Goal: Task Accomplishment & Management: Use online tool/utility

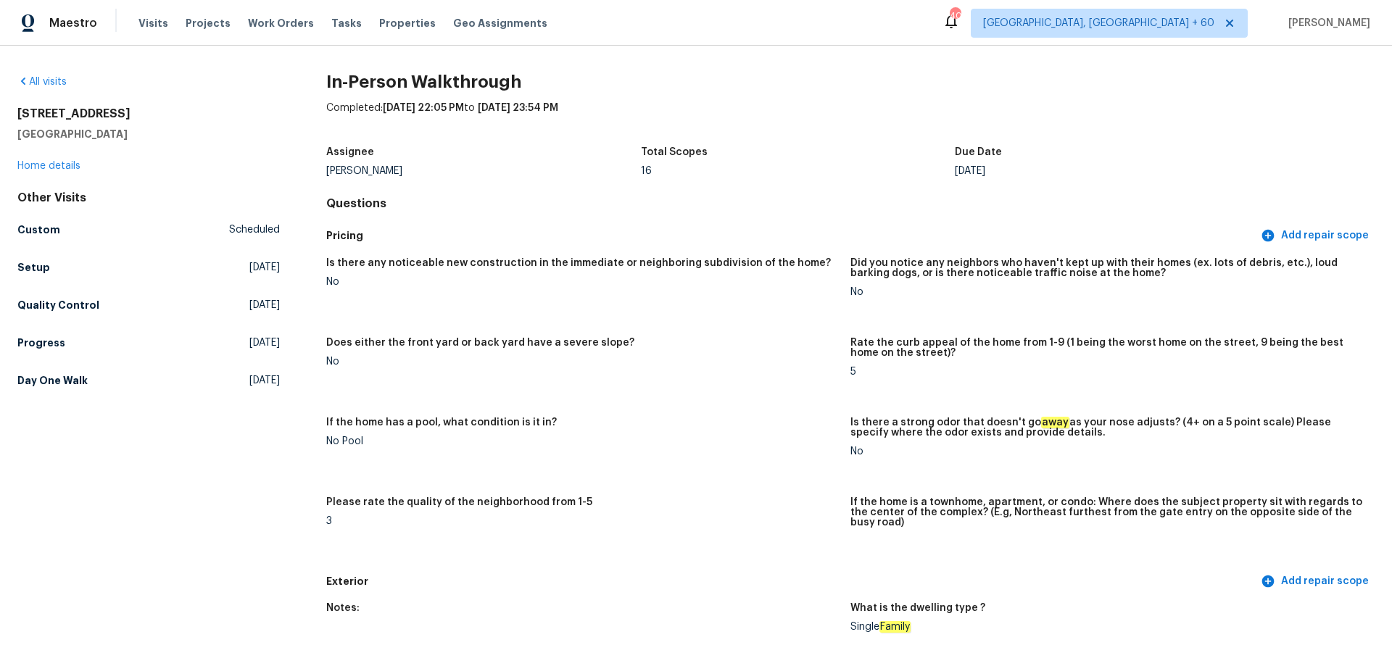
click at [164, 22] on div "Visits Projects Work Orders Tasks Properties Geo Assignments" at bounding box center [351, 23] width 426 height 29
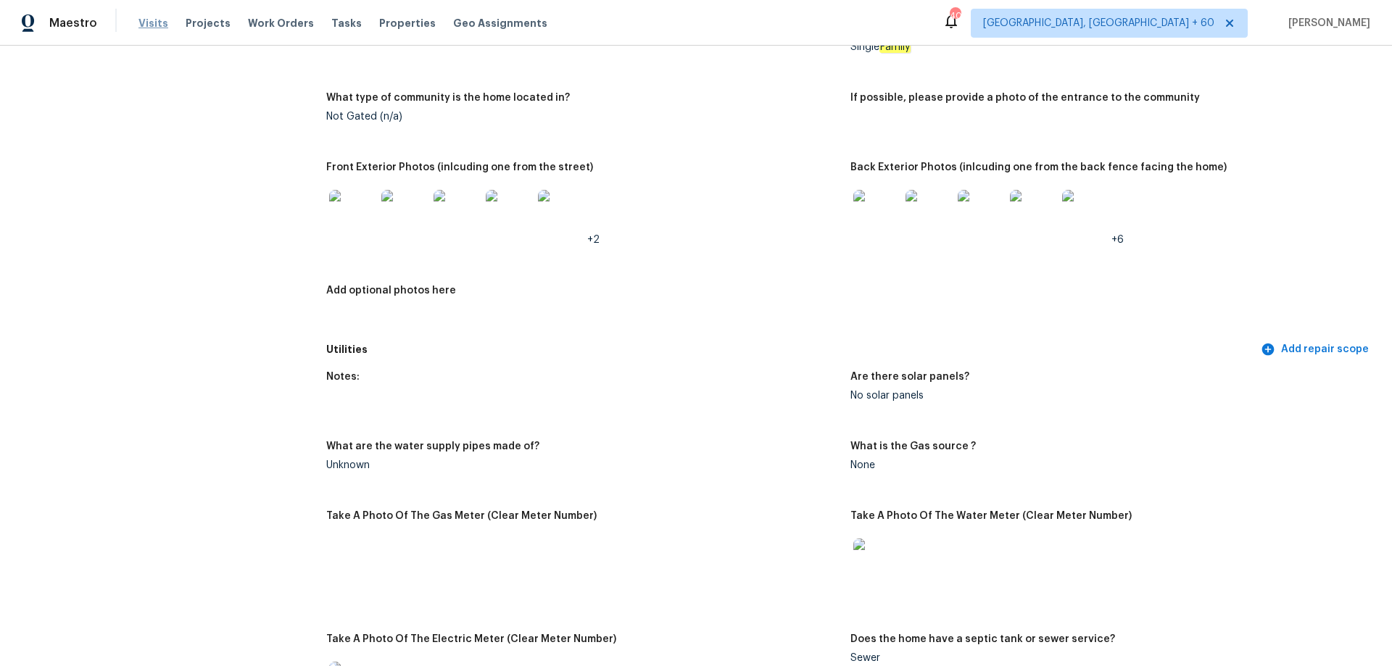
click at [141, 29] on span "Visits" at bounding box center [153, 23] width 30 height 14
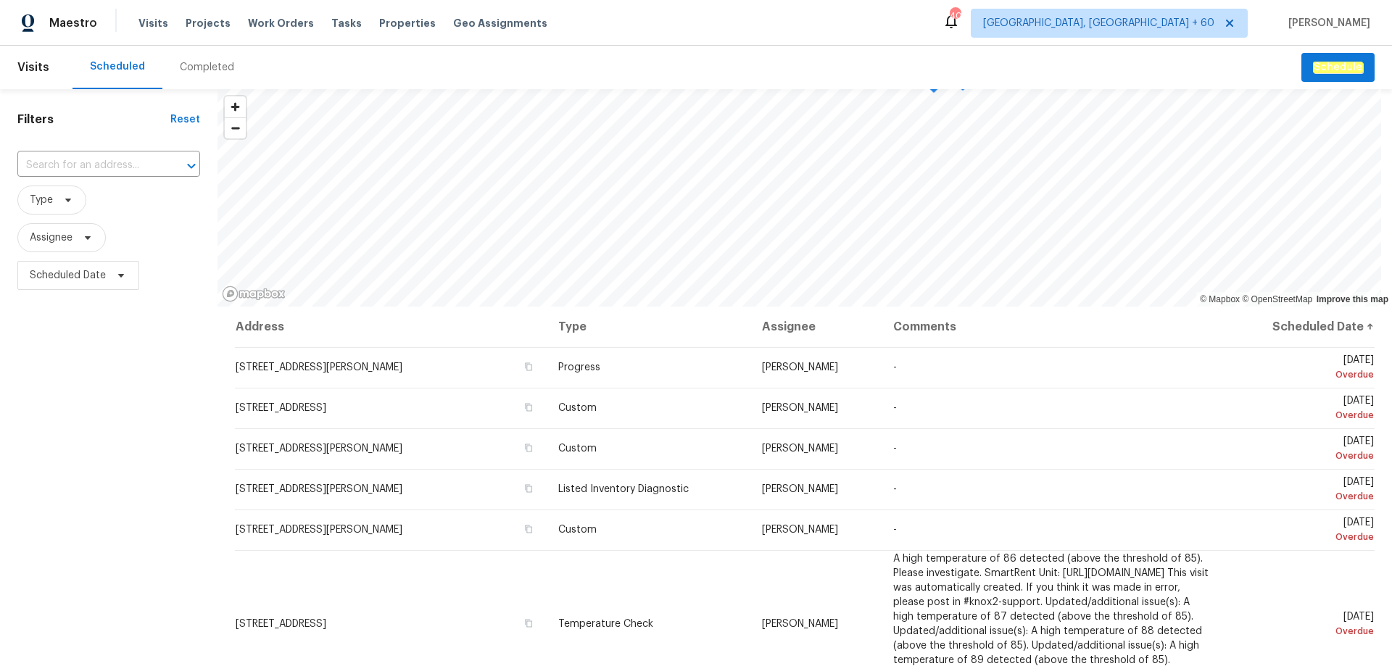
click at [202, 70] on div "Completed" at bounding box center [207, 67] width 54 height 14
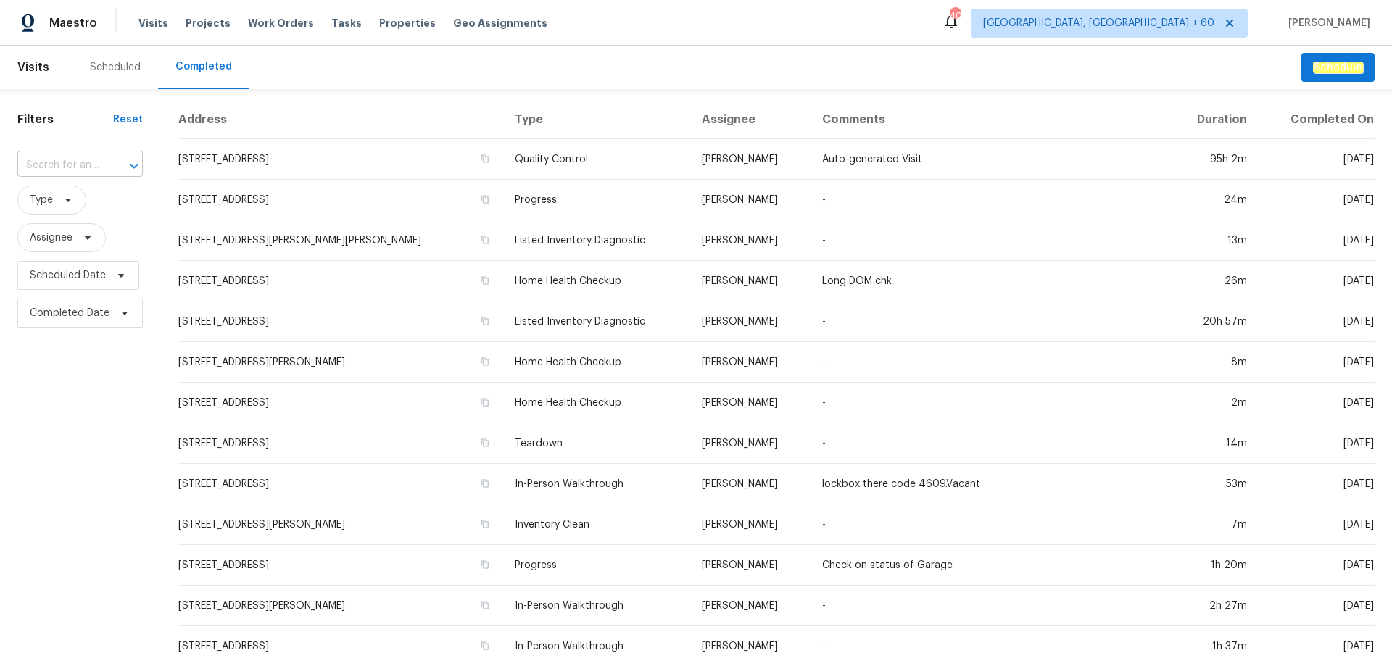
click at [71, 167] on input "text" at bounding box center [59, 165] width 85 height 22
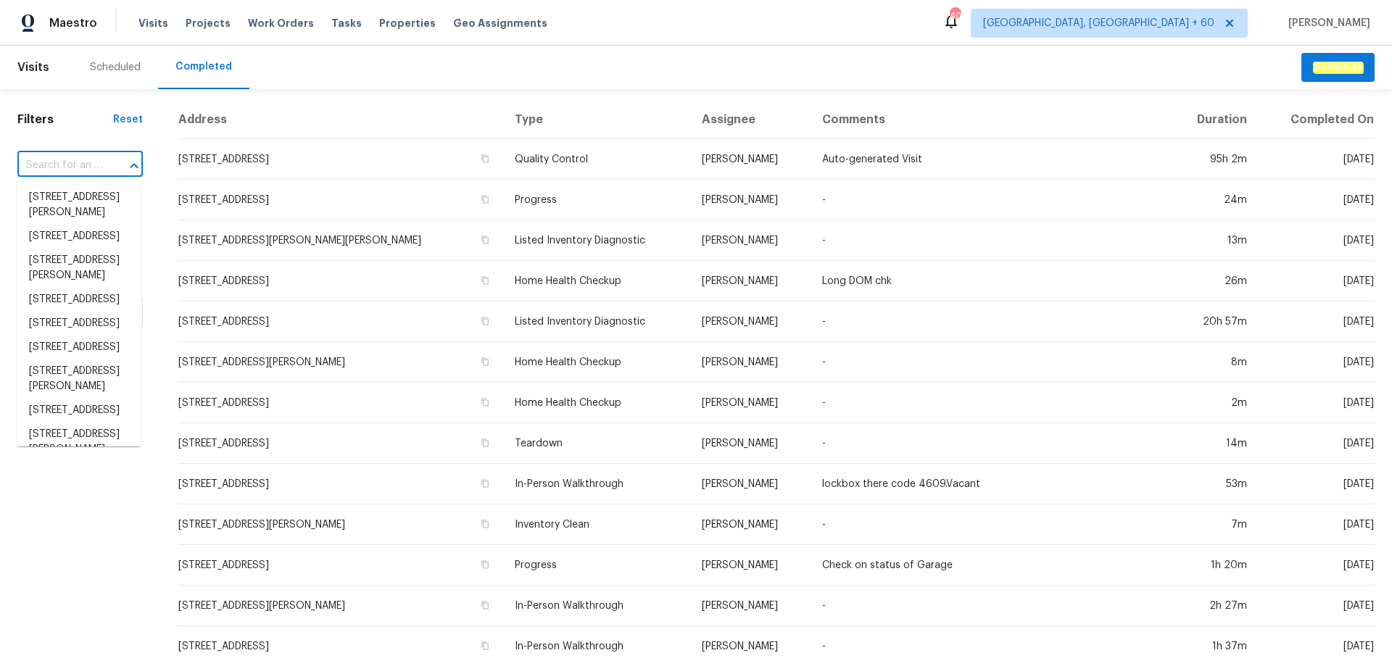
paste input "[STREET_ADDRESS]"
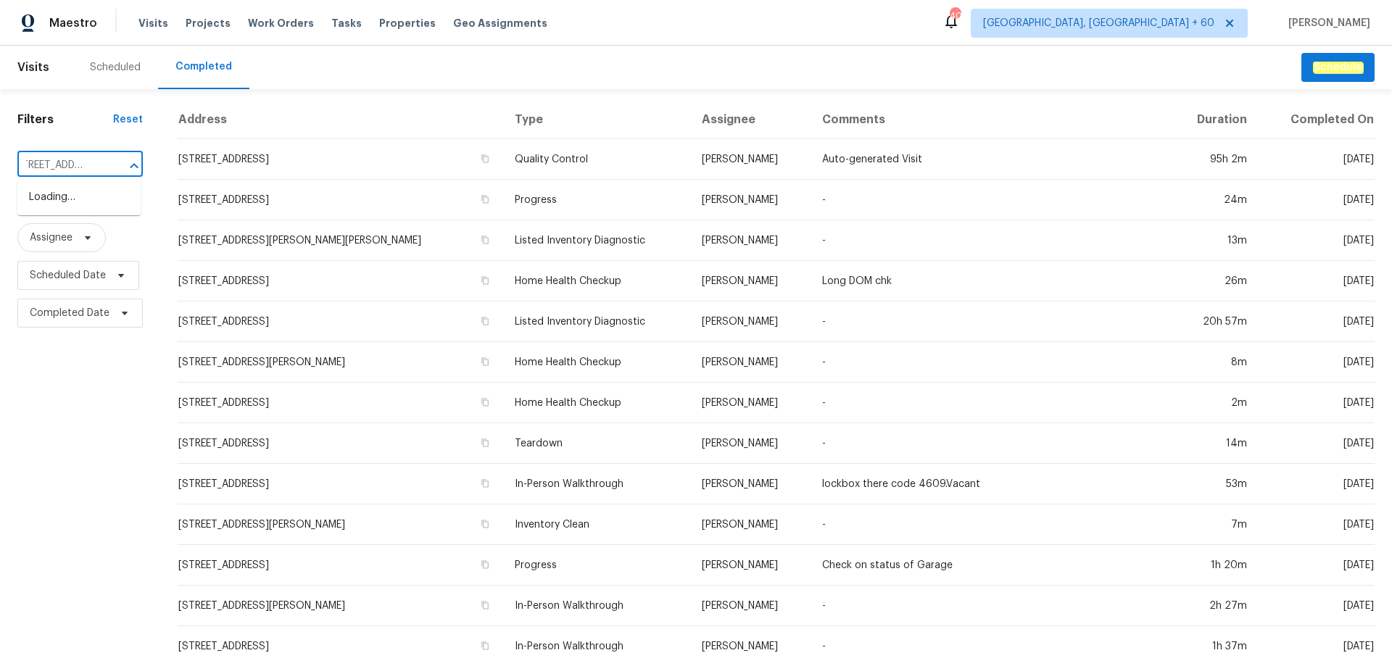
type input "[STREET_ADDRESS]"
click at [45, 165] on input "[STREET_ADDRESS]" at bounding box center [59, 165] width 85 height 22
click at [110, 165] on div at bounding box center [124, 166] width 38 height 20
click at [109, 167] on div at bounding box center [124, 166] width 38 height 20
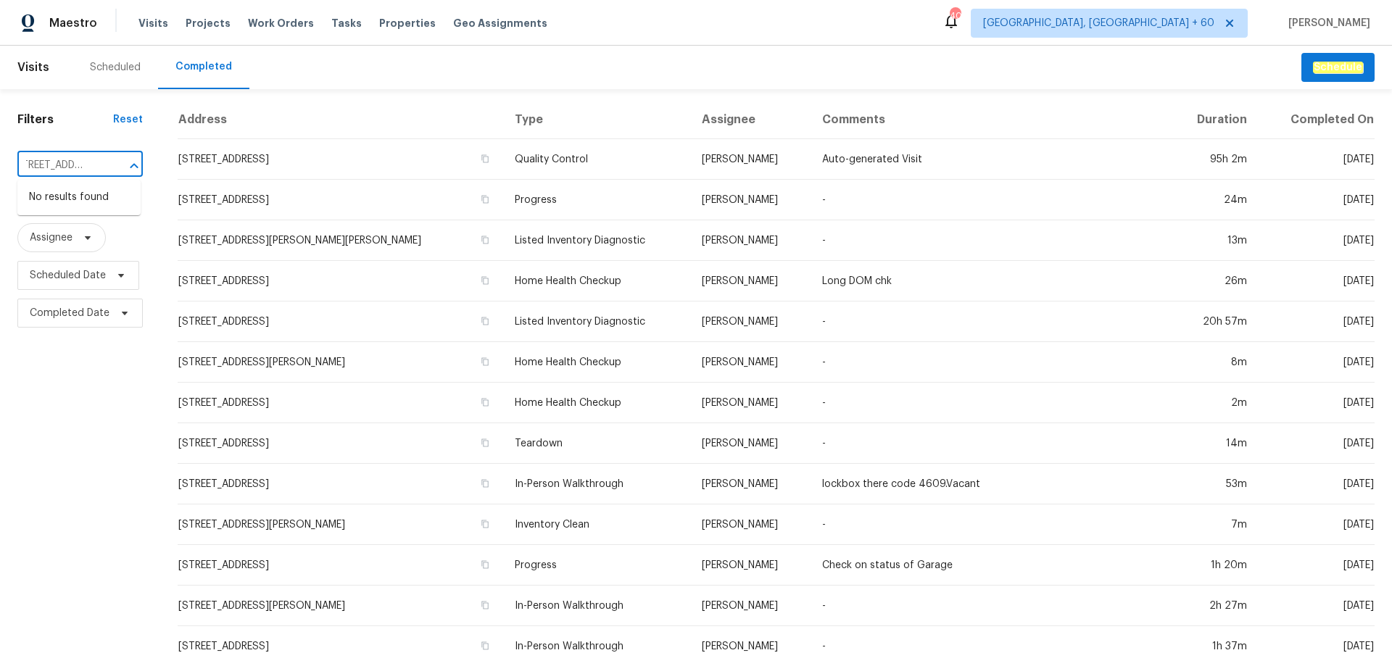
click at [113, 167] on div at bounding box center [124, 166] width 38 height 20
click at [109, 159] on div at bounding box center [124, 166] width 38 height 20
click at [107, 165] on div at bounding box center [124, 166] width 38 height 20
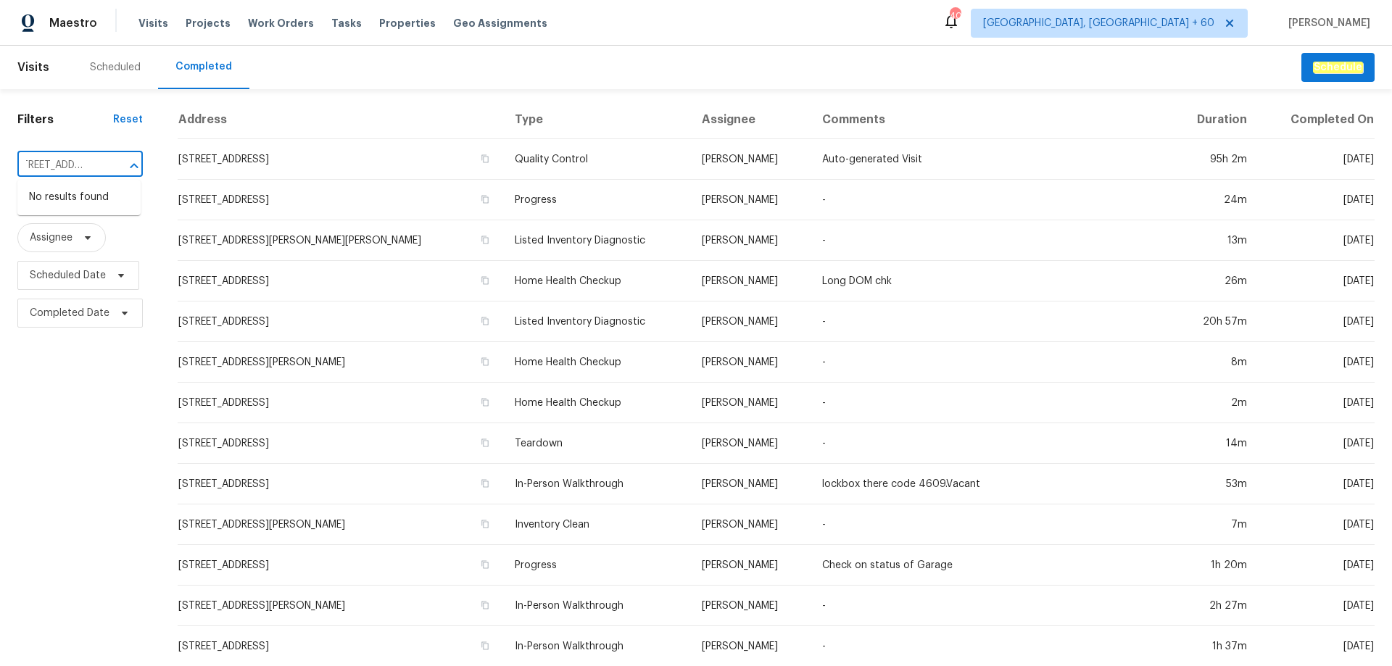
click at [93, 165] on input "[STREET_ADDRESS]" at bounding box center [59, 165] width 85 height 22
click at [109, 157] on div at bounding box center [124, 166] width 38 height 20
click at [1135, 14] on span "[GEOGRAPHIC_DATA], [GEOGRAPHIC_DATA] + 60" at bounding box center [1109, 23] width 277 height 29
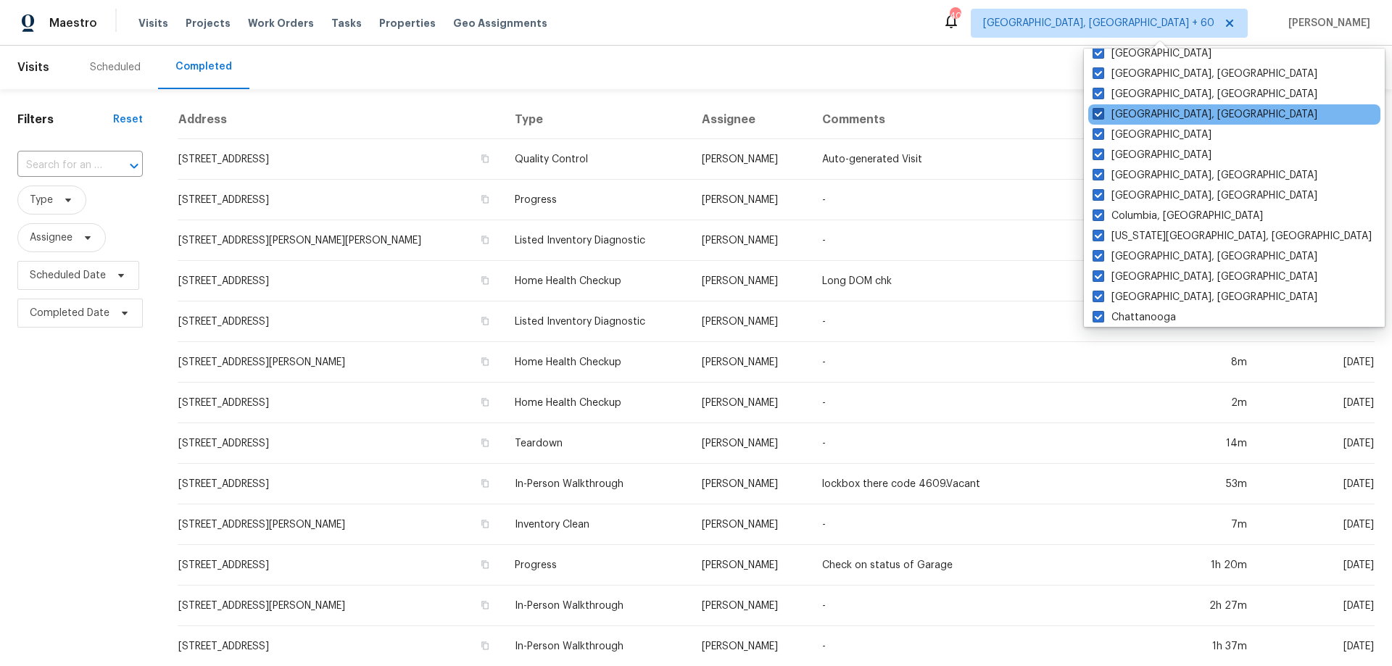
scroll to position [971, 0]
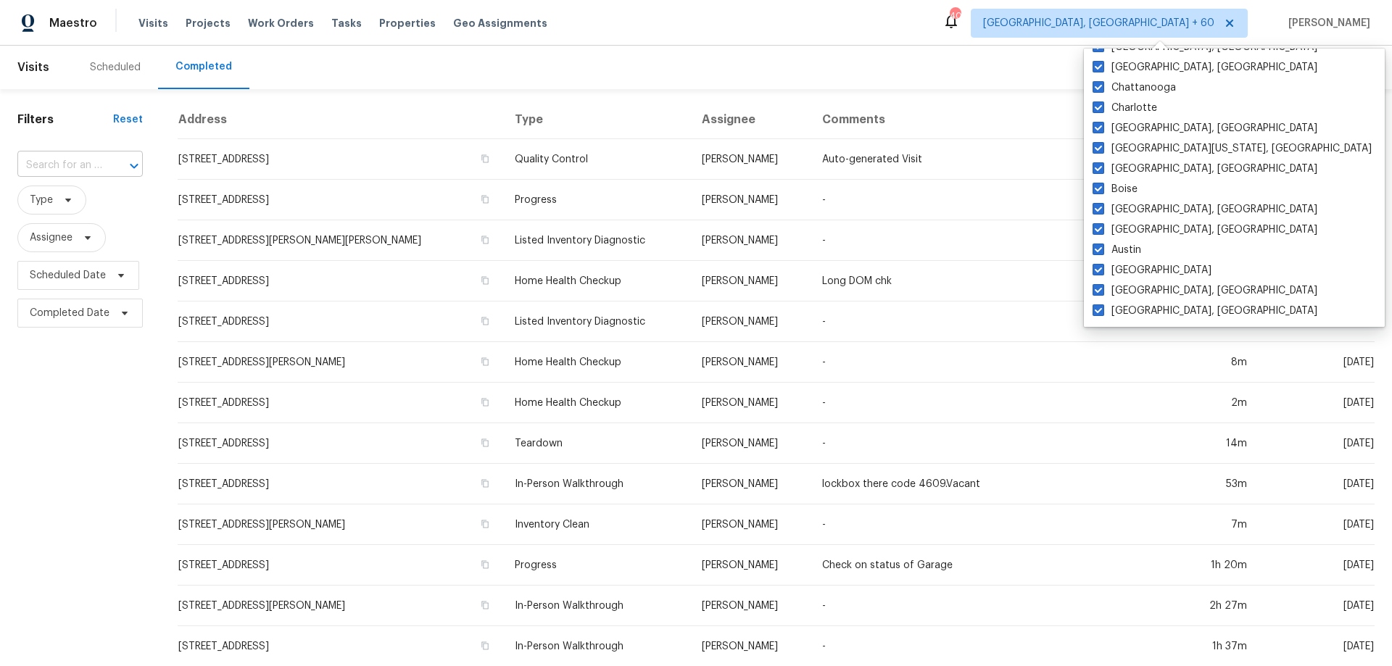
click at [105, 163] on div at bounding box center [124, 166] width 38 height 20
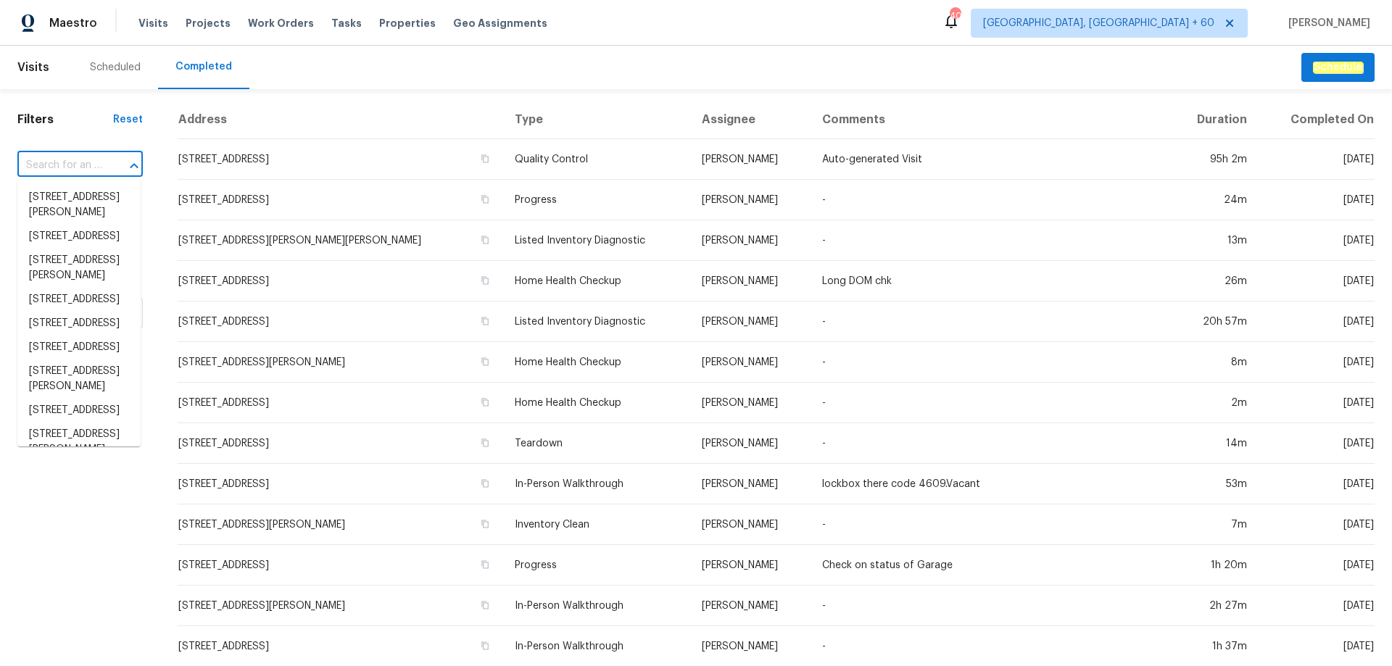
paste input "[STREET_ADDRESS]"
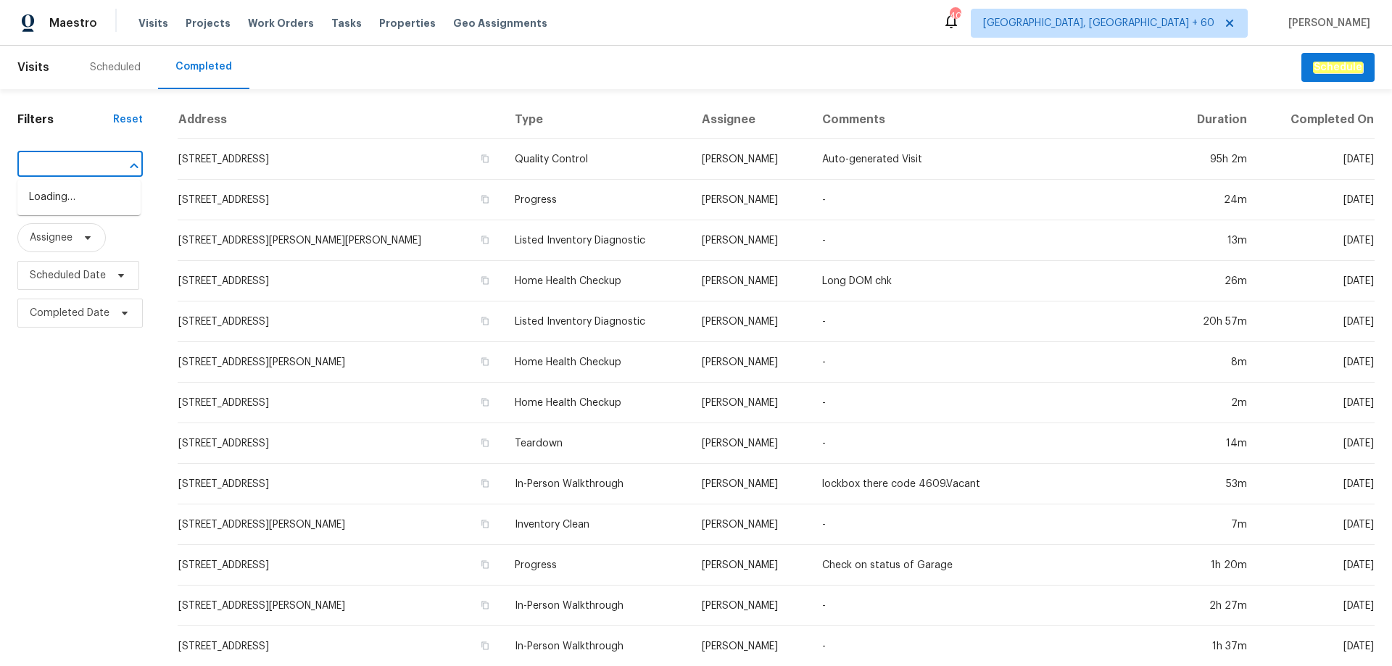
scroll to position [0, 136]
type input "[STREET_ADDRESS][PERSON_NAME],"
